Goal: Task Accomplishment & Management: Use online tool/utility

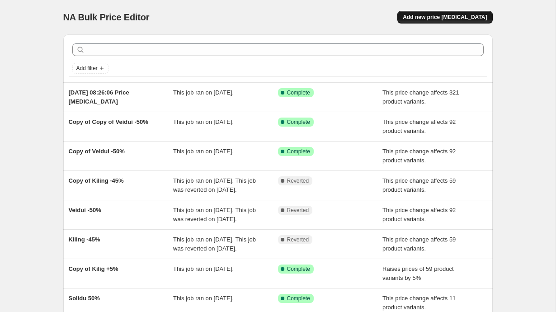
click at [457, 16] on span "Add new price [MEDICAL_DATA]" at bounding box center [445, 17] width 84 height 7
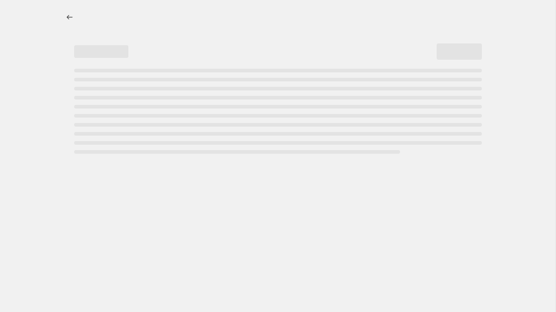
select select "percentage"
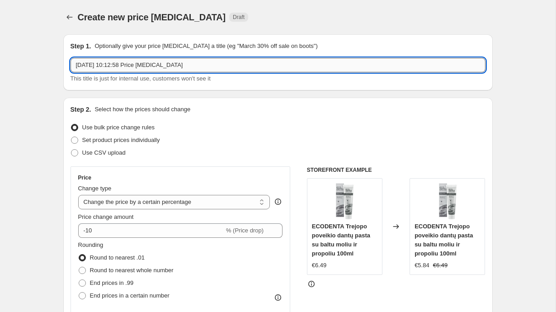
click at [213, 63] on input "[DATE] 10:12:58 Price [MEDICAL_DATA]" at bounding box center [278, 65] width 415 height 14
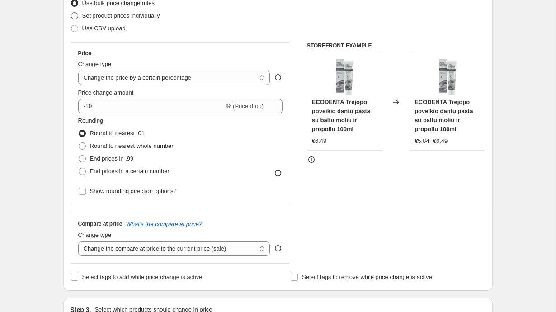
scroll to position [125, 0]
type input "Solidu -40%"
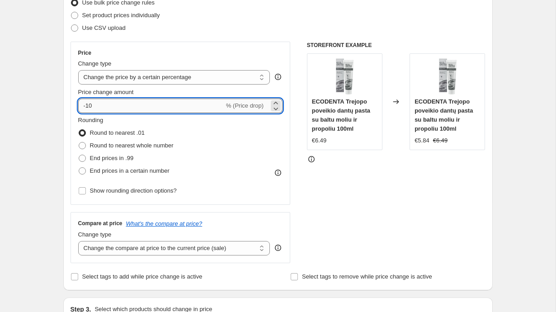
click at [156, 105] on input "-10" at bounding box center [151, 106] width 146 height 14
type input "-1"
type input "-40"
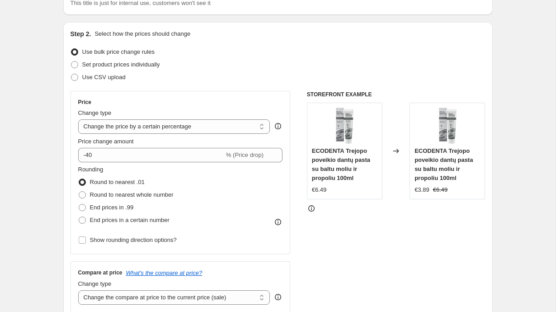
scroll to position [0, 0]
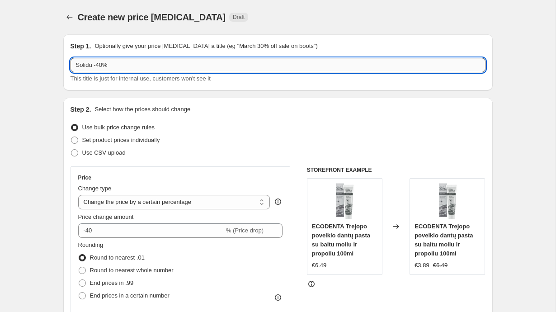
click at [94, 66] on input "Solidu -40%" at bounding box center [278, 65] width 415 height 14
drag, startPoint x: 134, startPoint y: 68, endPoint x: 106, endPoint y: 68, distance: 28.5
click at [106, 68] on input "Solidu ir Aras -40%" at bounding box center [278, 65] width 415 height 14
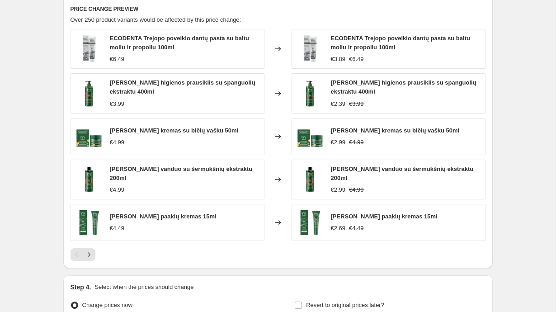
scroll to position [351, 0]
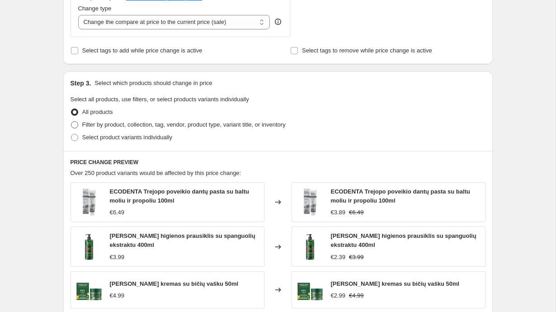
type input "Solidu -50"
click at [135, 129] on label "Filter by product, collection, tag, vendor, product type, variant title, or inv…" at bounding box center [178, 124] width 215 height 13
click at [71, 122] on input "Filter by product, collection, tag, vendor, product type, variant title, or inv…" at bounding box center [71, 121] width 0 height 0
radio input "true"
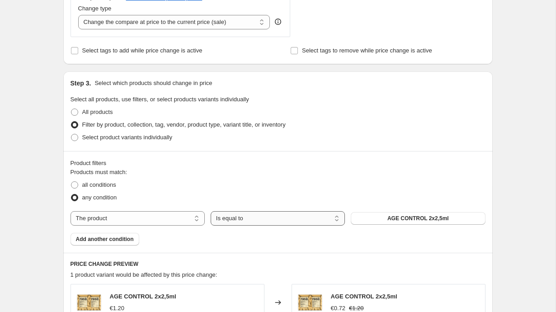
click at [239, 219] on select "Is equal to Is not equal to" at bounding box center [278, 218] width 134 height 14
click at [144, 217] on select "The product The product's collection The product's tag The product's vendor The…" at bounding box center [138, 218] width 134 height 14
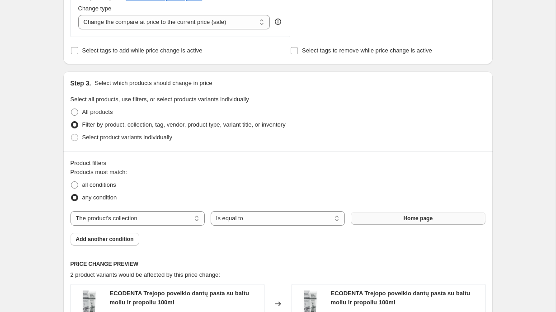
click at [419, 218] on span "Home page" at bounding box center [417, 218] width 29 height 7
click at [273, 228] on div "Products must match: all conditions any condition The product The product's col…" at bounding box center [278, 207] width 415 height 78
click at [164, 221] on select "The product The product's collection The product's tag The product's vendor The…" at bounding box center [138, 218] width 134 height 14
select select "vendor"
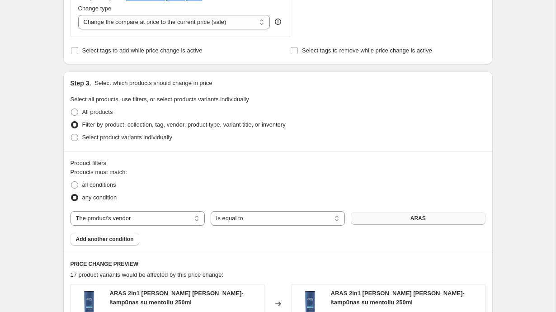
click at [410, 221] on button "ARAS" at bounding box center [418, 218] width 134 height 13
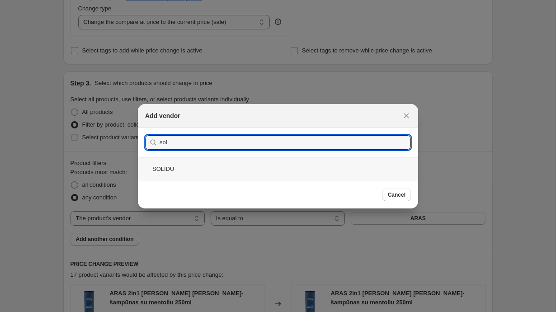
type input "sol"
click at [226, 163] on div "SOLIDU" at bounding box center [278, 169] width 280 height 24
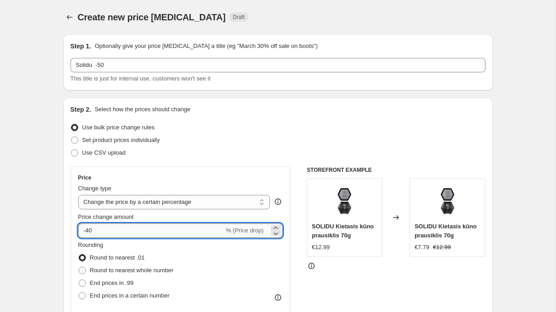
click at [132, 235] on input "-40" at bounding box center [151, 230] width 146 height 14
type input "-4"
type input "-50"
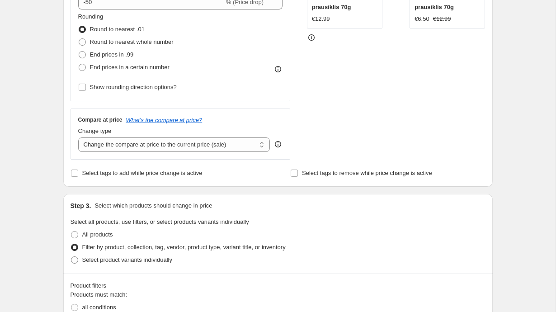
scroll to position [161, 0]
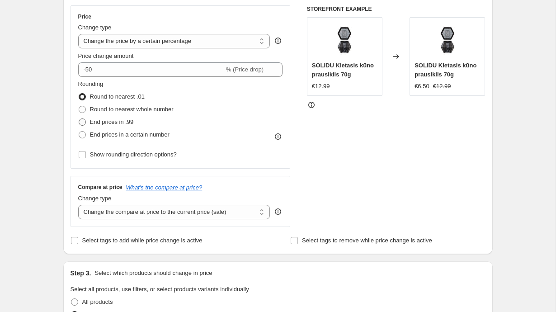
click at [130, 122] on span "End prices in .99" at bounding box center [112, 121] width 44 height 7
click at [79, 119] on input "End prices in .99" at bounding box center [79, 118] width 0 height 0
radio input "true"
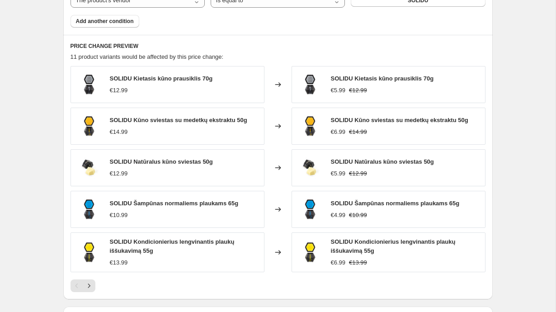
scroll to position [696, 0]
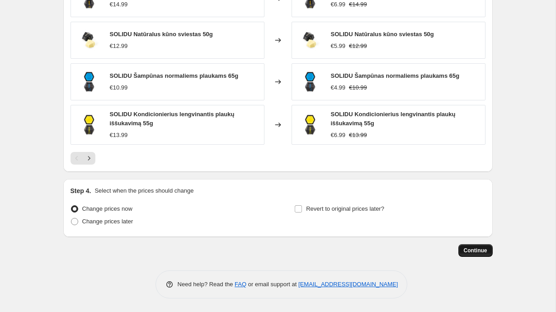
click at [475, 248] on span "Continue" at bounding box center [476, 250] width 24 height 7
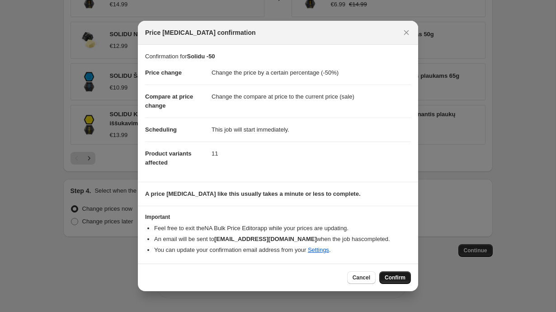
click at [388, 278] on span "Confirm" at bounding box center [395, 277] width 21 height 7
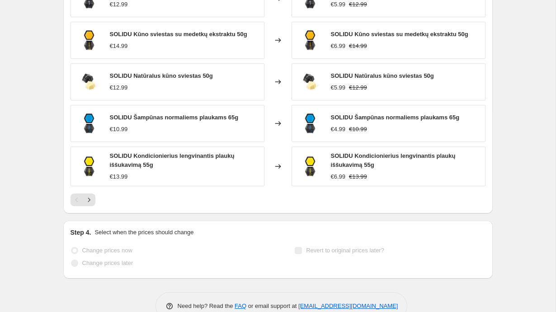
scroll to position [720, 0]
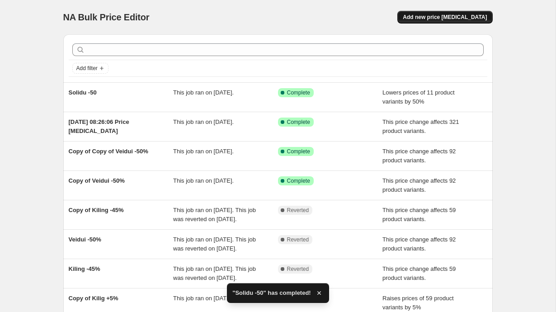
click at [468, 21] on button "Add new price [MEDICAL_DATA]" at bounding box center [444, 17] width 95 height 13
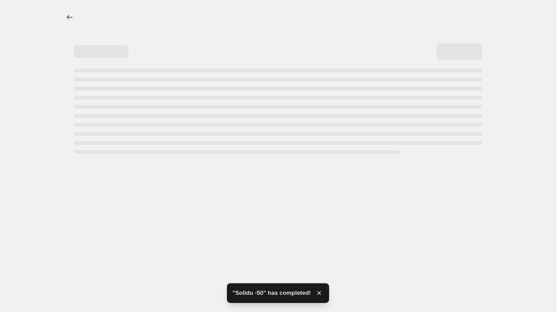
select select "percentage"
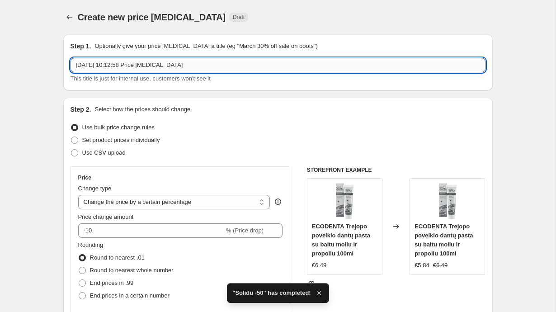
click at [141, 66] on input "[DATE] 10:12:58 Price [MEDICAL_DATA]" at bounding box center [278, 65] width 415 height 14
type input "Aras - 40%"
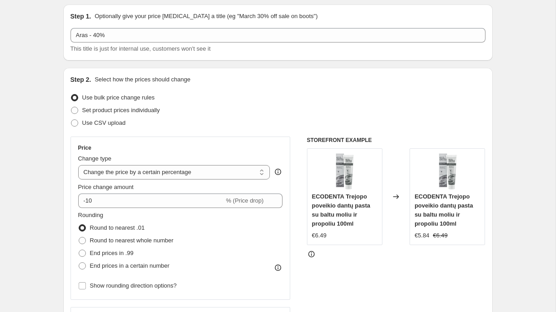
scroll to position [38, 0]
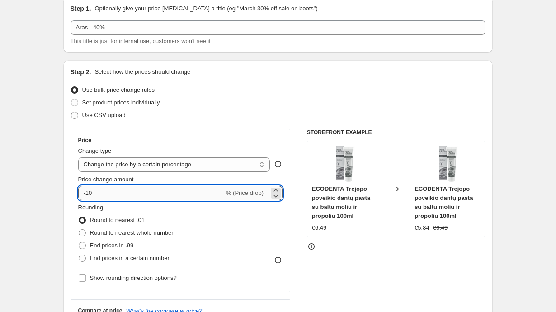
click at [99, 195] on input "-10" at bounding box center [151, 193] width 146 height 14
type input "-1"
type input "-40"
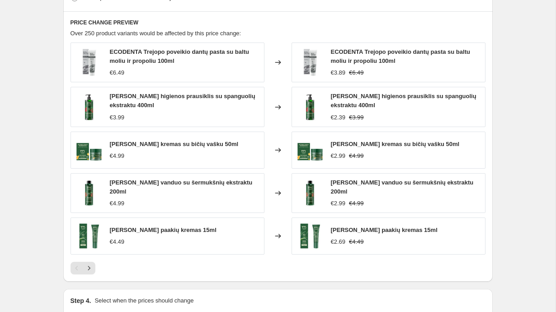
scroll to position [359, 0]
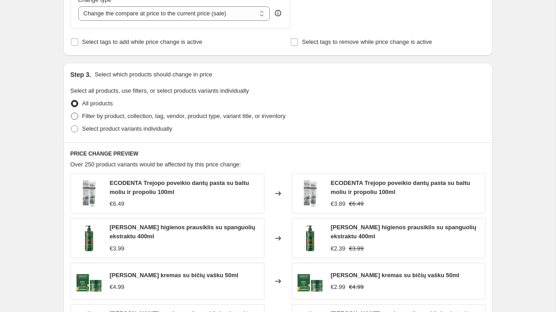
click at [207, 115] on span "Filter by product, collection, tag, vendor, product type, variant title, or inv…" at bounding box center [183, 116] width 203 height 7
click at [71, 113] on input "Filter by product, collection, tag, vendor, product type, variant title, or inv…" at bounding box center [71, 113] width 0 height 0
radio input "true"
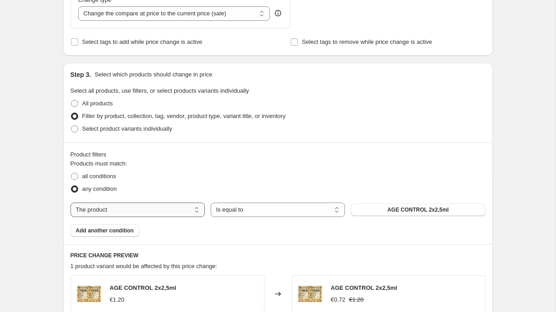
click at [165, 205] on select "The product The product's collection The product's tag The product's vendor The…" at bounding box center [138, 209] width 134 height 14
select select "vendor"
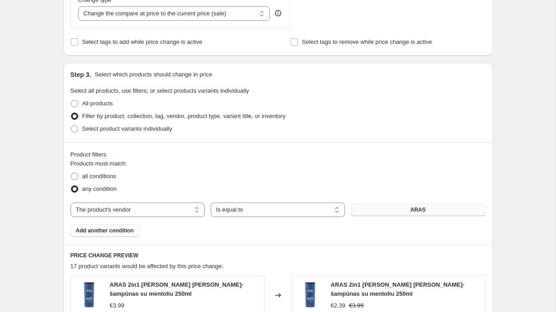
click at [400, 212] on button "ARAS" at bounding box center [418, 209] width 134 height 13
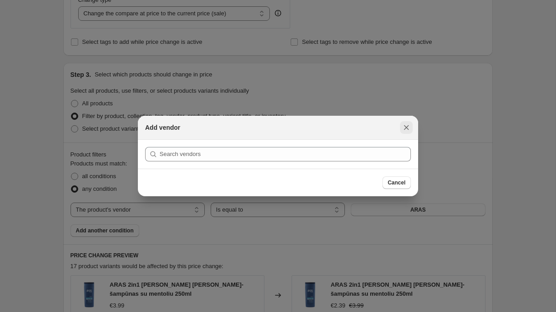
click at [406, 128] on icon "Close" at bounding box center [406, 127] width 9 height 9
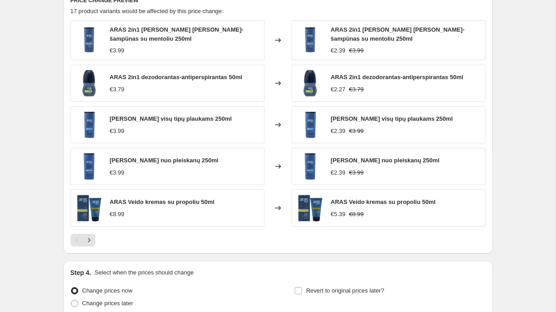
scroll to position [651, 0]
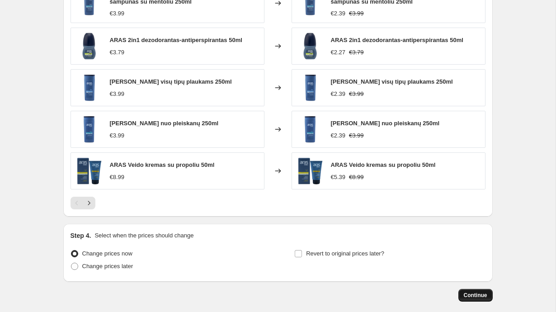
click at [471, 292] on span "Continue" at bounding box center [476, 295] width 24 height 7
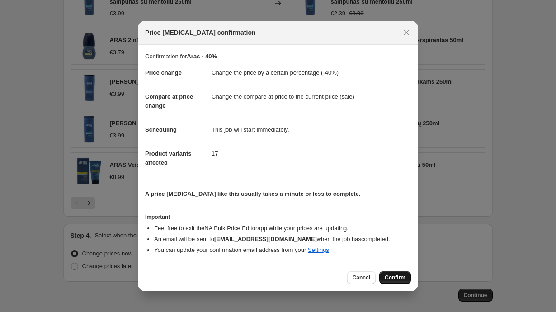
click at [396, 277] on span "Confirm" at bounding box center [395, 277] width 21 height 7
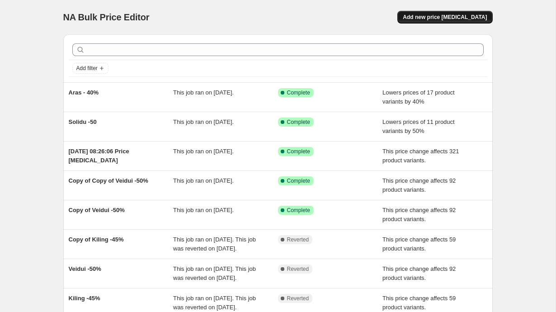
click at [431, 17] on span "Add new price [MEDICAL_DATA]" at bounding box center [445, 17] width 84 height 7
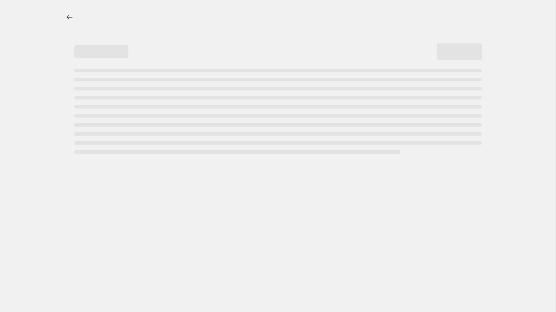
select select "percentage"
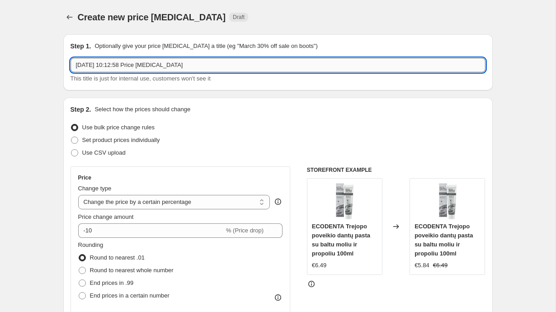
click at [161, 67] on input "[DATE] 10:12:58 Price [MEDICAL_DATA]" at bounding box center [278, 65] width 415 height 14
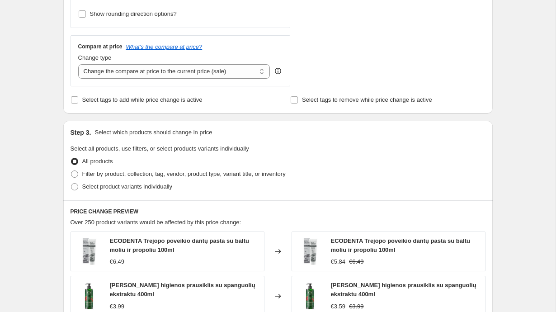
scroll to position [447, 0]
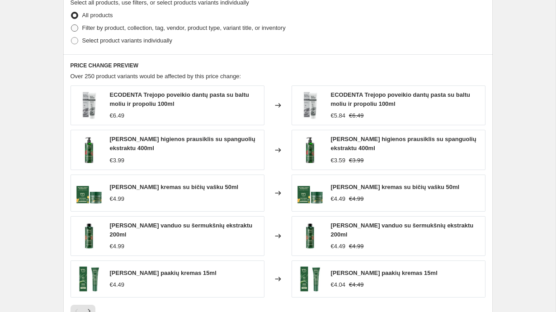
type input "[PERSON_NAME] ir kūnas - 40%"
click at [184, 25] on span "Filter by product, collection, tag, vendor, product type, variant title, or inv…" at bounding box center [183, 27] width 203 height 7
click at [71, 25] on input "Filter by product, collection, tag, vendor, product type, variant title, or inv…" at bounding box center [71, 24] width 0 height 0
radio input "true"
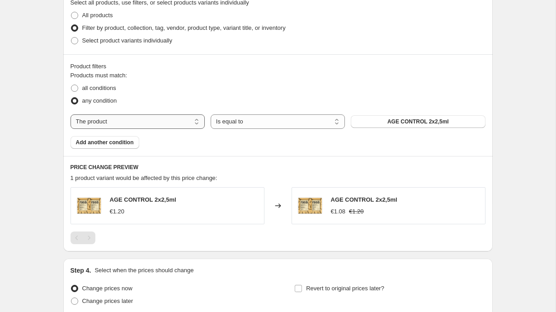
click at [174, 119] on select "The product The product's collection The product's tag The product's vendor The…" at bounding box center [138, 121] width 134 height 14
select select "vendor"
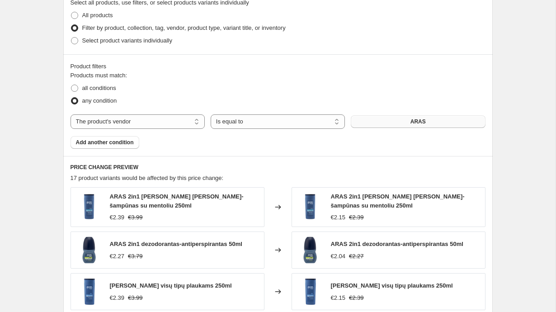
click at [375, 119] on button "ARAS" at bounding box center [418, 121] width 134 height 13
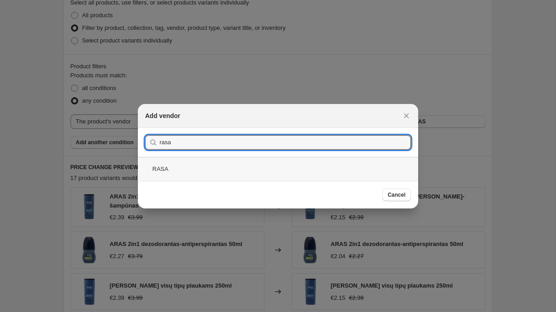
type input "rasa"
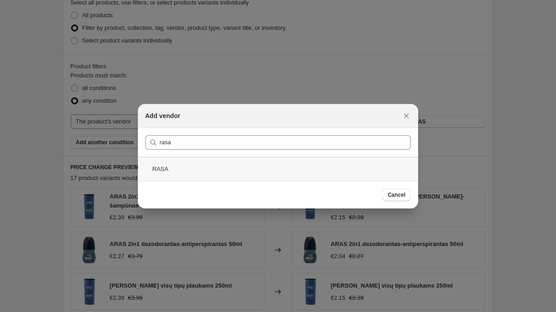
click at [306, 165] on div "RASA" at bounding box center [278, 169] width 280 height 24
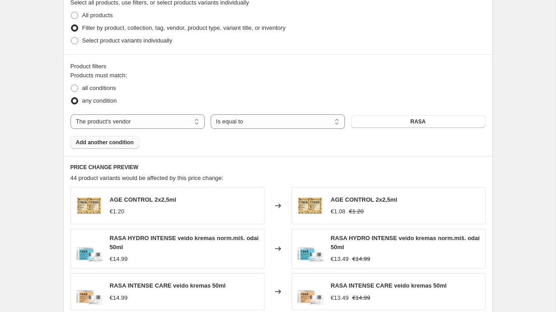
click at [132, 137] on button "Add another condition" at bounding box center [105, 142] width 69 height 13
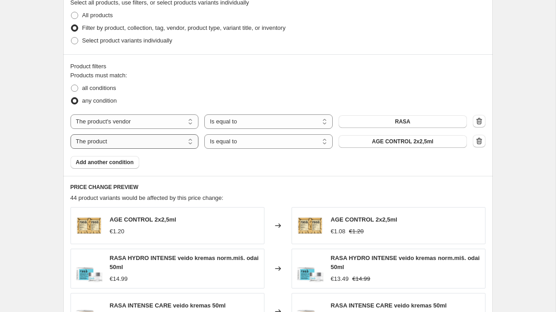
click at [141, 144] on select "The product The product's collection The product's tag The product's vendor The…" at bounding box center [135, 141] width 128 height 14
select select "collection"
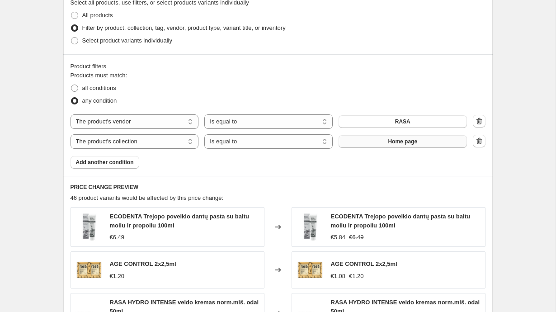
click at [394, 143] on span "Home page" at bounding box center [402, 141] width 29 height 7
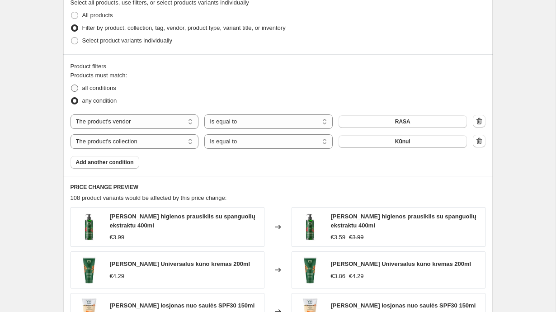
click at [108, 90] on span "all conditions" at bounding box center [99, 88] width 34 height 7
click at [71, 85] on input "all conditions" at bounding box center [71, 85] width 0 height 0
radio input "true"
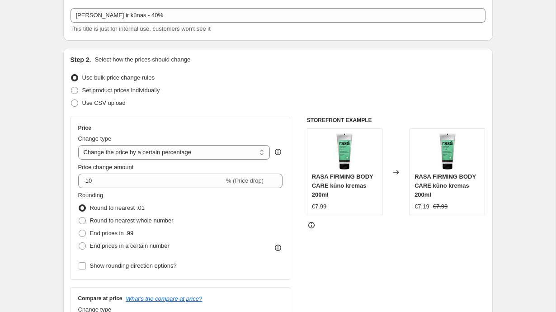
scroll to position [51, 0]
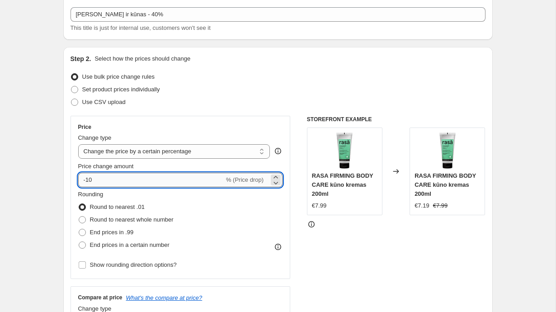
click at [182, 183] on input "-10" at bounding box center [151, 180] width 146 height 14
type input "-1"
type input "-0"
type input "-40"
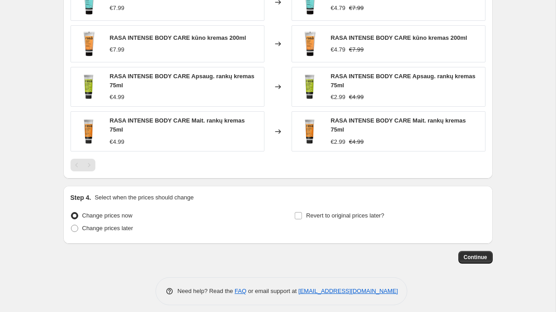
scroll to position [719, 0]
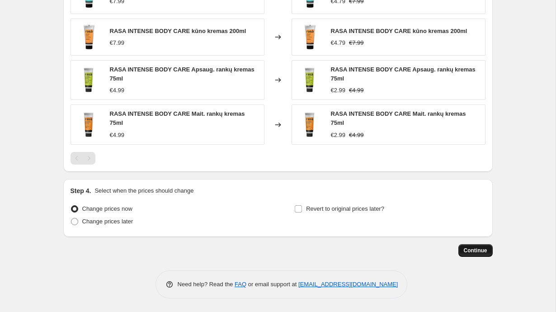
click at [475, 254] on button "Continue" at bounding box center [475, 250] width 34 height 13
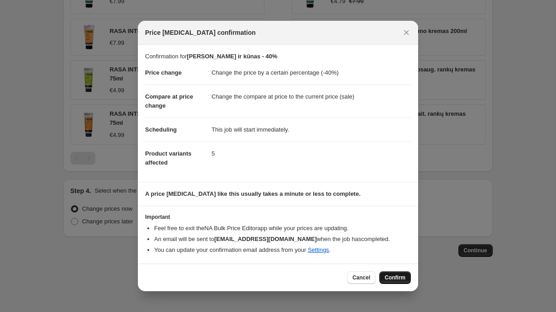
click at [391, 274] on span "Confirm" at bounding box center [395, 277] width 21 height 7
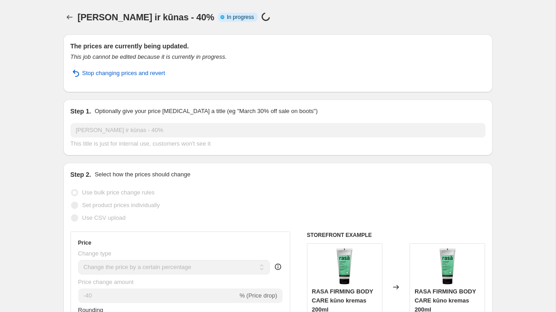
select select "percentage"
select select "vendor"
select select "collection"
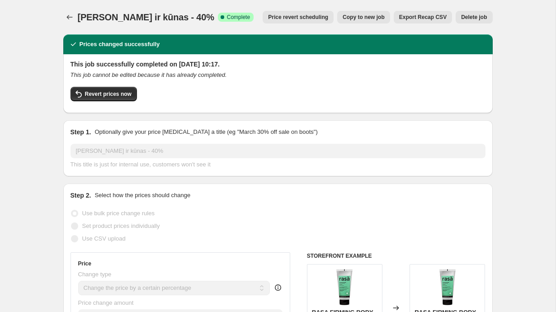
click at [360, 14] on span "Copy to new job" at bounding box center [364, 17] width 42 height 7
select select "percentage"
select select "vendor"
select select "collection"
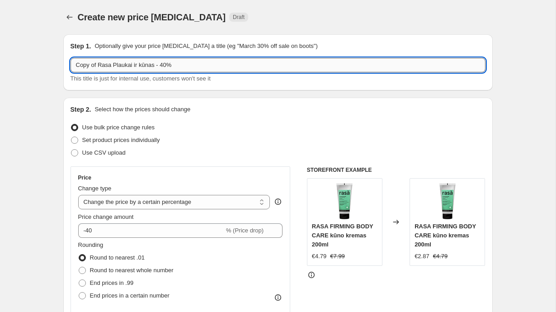
click at [132, 65] on input "Copy of Rasa Plaukai ir kūnas - 40%" at bounding box center [278, 65] width 415 height 14
drag, startPoint x: 158, startPoint y: 65, endPoint x: 146, endPoint y: 65, distance: 12.2
click at [146, 65] on input "Copy of Rasa Plaukai ir kūnas - 40%" at bounding box center [278, 65] width 415 height 14
drag, startPoint x: 99, startPoint y: 66, endPoint x: 69, endPoint y: 64, distance: 30.4
click at [69, 66] on div "Step 1. Optionally give your price [MEDICAL_DATA] a title (eg "March 30% off sa…" at bounding box center [277, 62] width 429 height 56
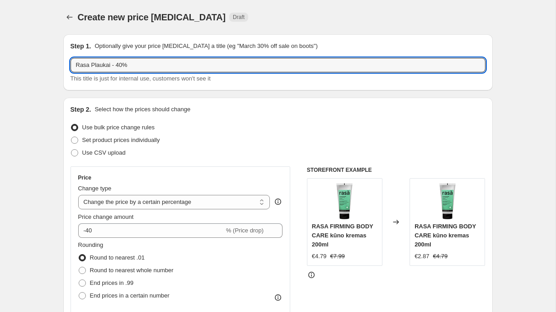
type input "Rasa Plaukai - 40%"
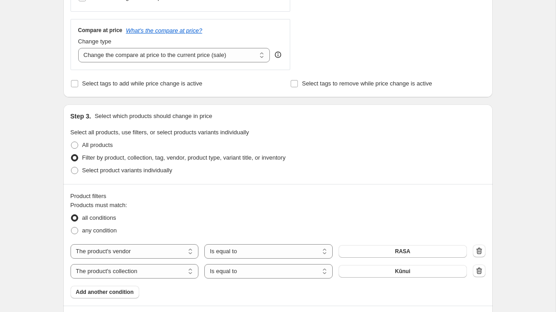
scroll to position [385, 0]
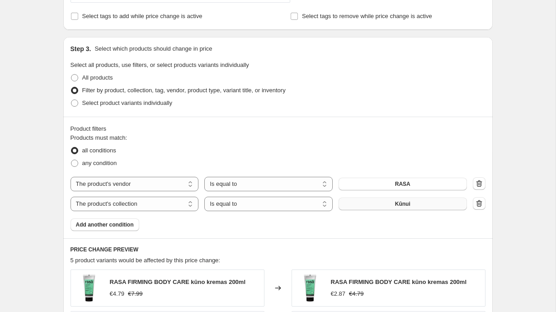
click at [389, 200] on button "Kūnui" at bounding box center [403, 204] width 128 height 13
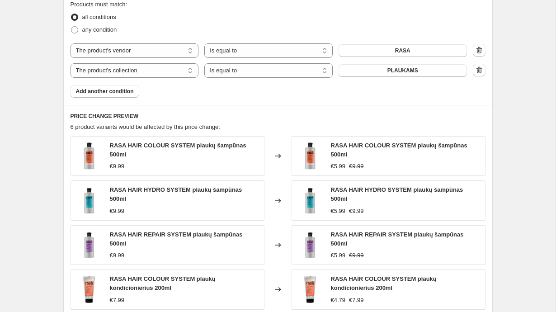
scroll to position [728, 0]
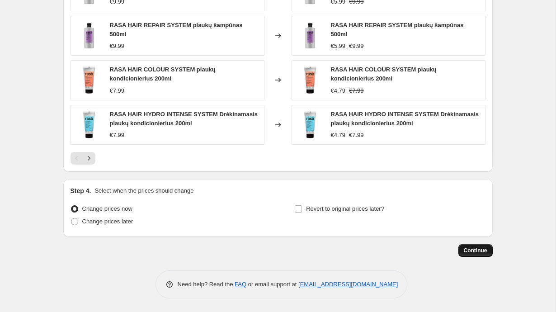
click at [482, 254] on span "Continue" at bounding box center [476, 250] width 24 height 7
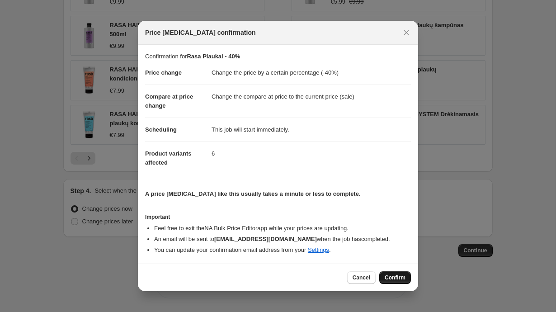
click at [394, 280] on span "Confirm" at bounding box center [395, 277] width 21 height 7
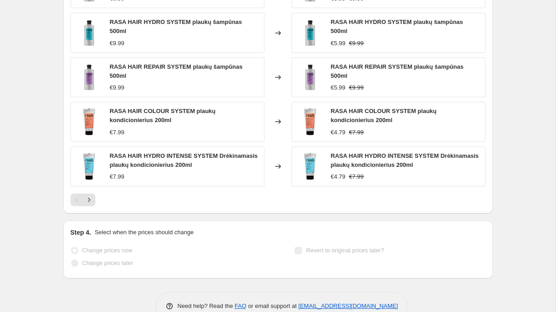
scroll to position [751, 0]
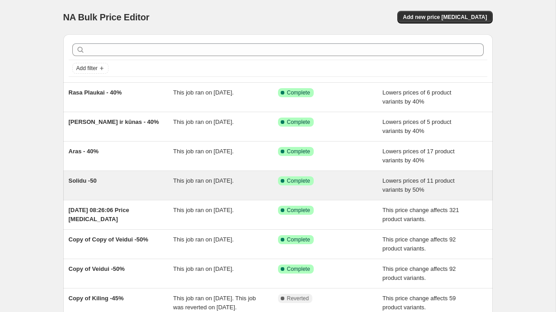
click at [85, 179] on span "Solidu -50" at bounding box center [83, 180] width 28 height 7
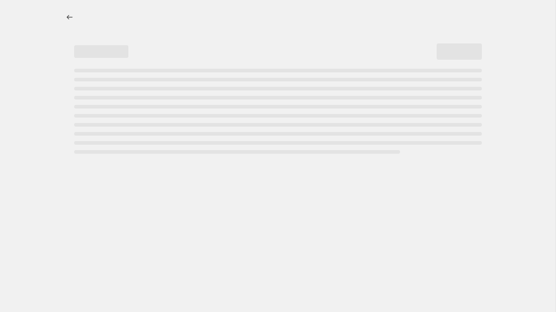
select select "percentage"
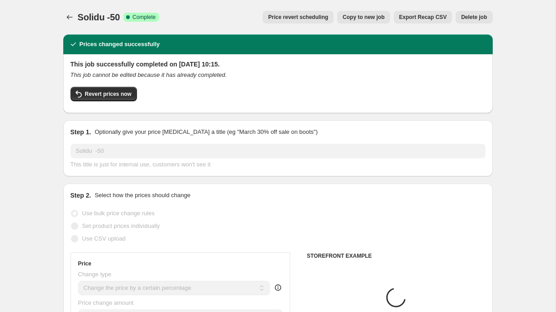
select select "vendor"
click at [348, 19] on span "Copy to new job" at bounding box center [364, 17] width 42 height 7
select select "percentage"
select select "vendor"
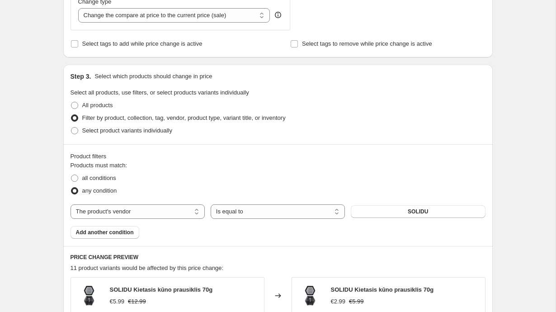
scroll to position [151, 0]
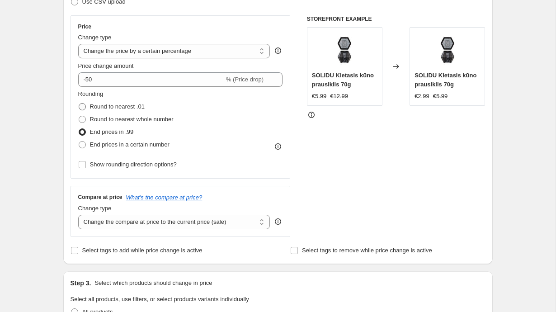
click at [128, 108] on span "Round to nearest .01" at bounding box center [117, 106] width 55 height 7
click at [79, 104] on input "Round to nearest .01" at bounding box center [79, 103] width 0 height 0
radio input "true"
click at [128, 146] on span "End prices in a certain number" at bounding box center [130, 144] width 80 height 7
click at [79, 141] on input "End prices in a certain number" at bounding box center [79, 141] width 0 height 0
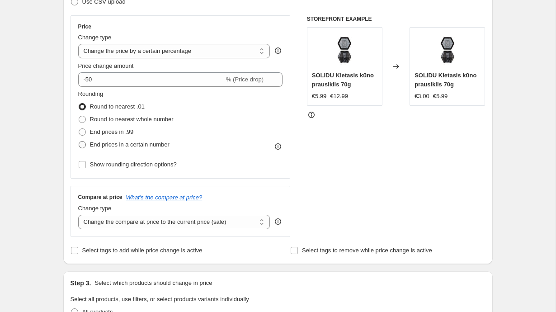
radio input "true"
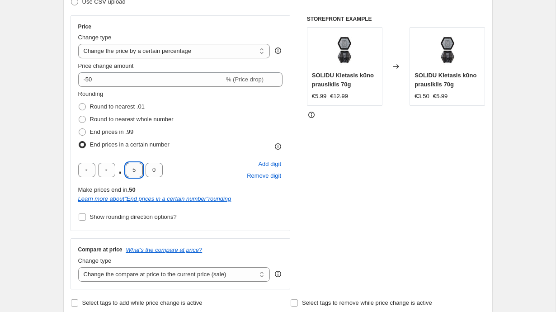
click at [137, 171] on input "5" at bounding box center [134, 170] width 17 height 14
click at [161, 169] on input "0" at bounding box center [154, 170] width 17 height 14
type input "9"
click at [286, 219] on div "Price Change type Change the price to a certain amount Change the price by a ce…" at bounding box center [181, 123] width 220 height 216
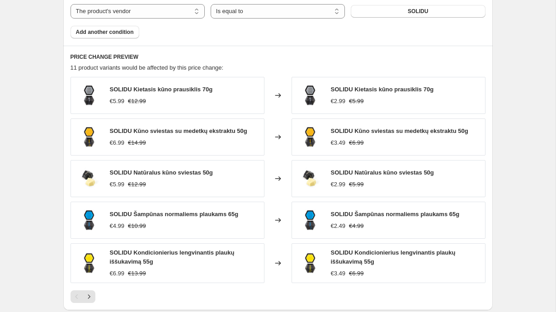
scroll to position [748, 0]
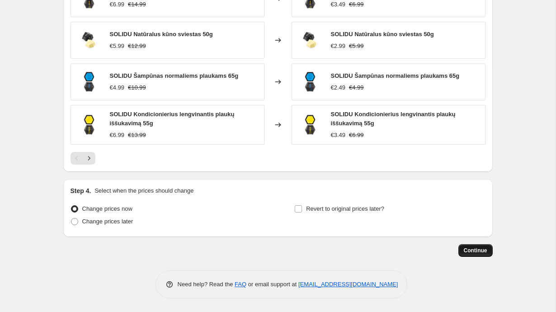
click at [474, 254] on span "Continue" at bounding box center [476, 250] width 24 height 7
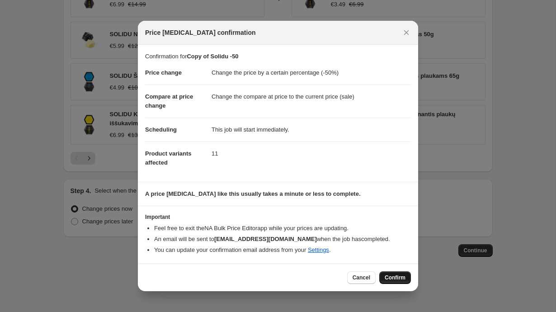
click at [393, 277] on span "Confirm" at bounding box center [395, 277] width 21 height 7
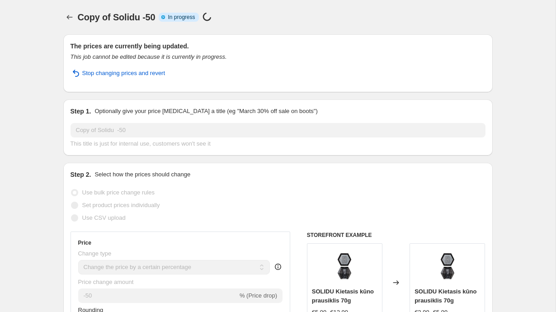
select select "percentage"
select select "vendor"
